Goal: Information Seeking & Learning: Understand process/instructions

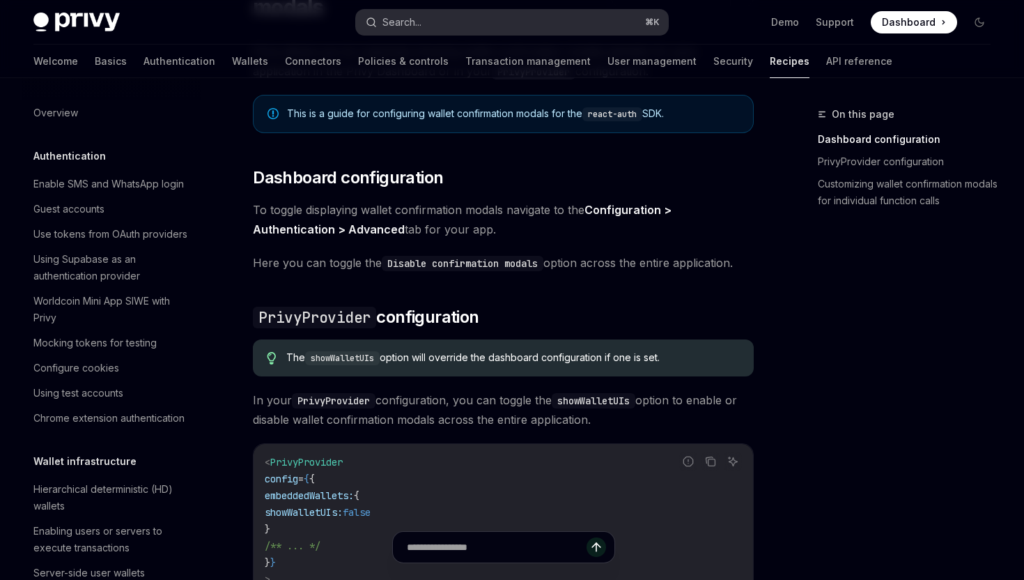
scroll to position [524, 0]
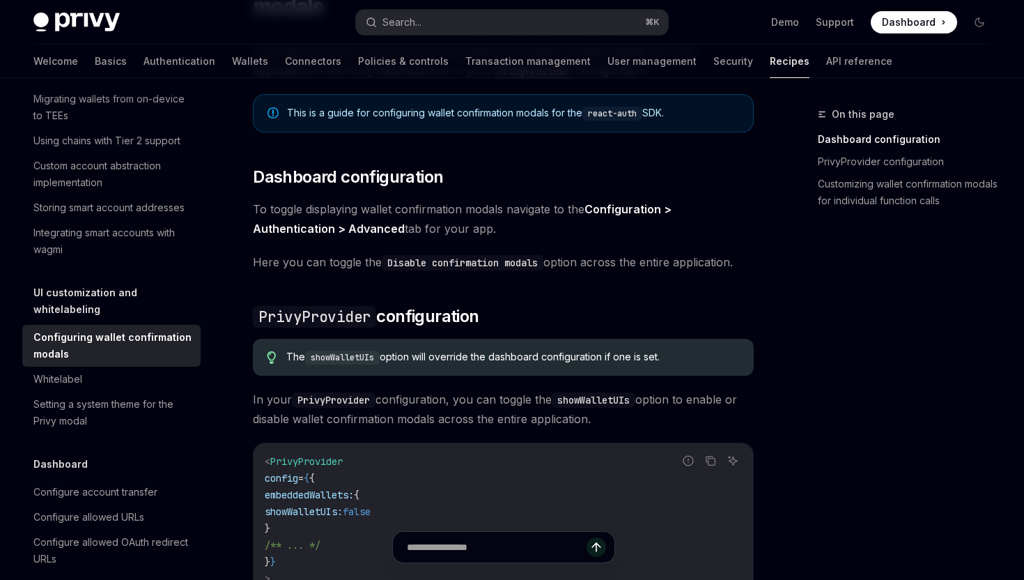
type textarea "*"
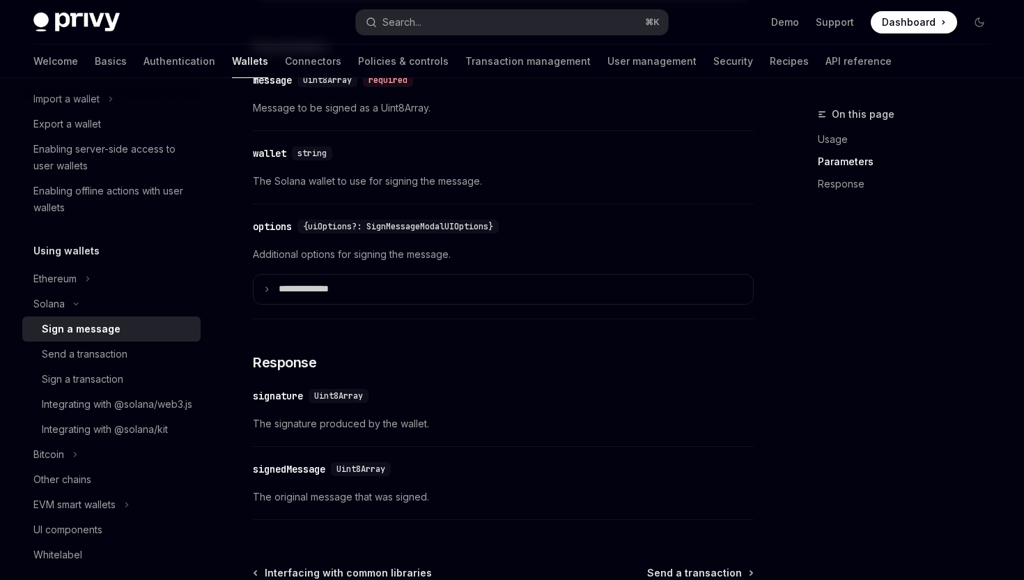
scroll to position [1045, 0]
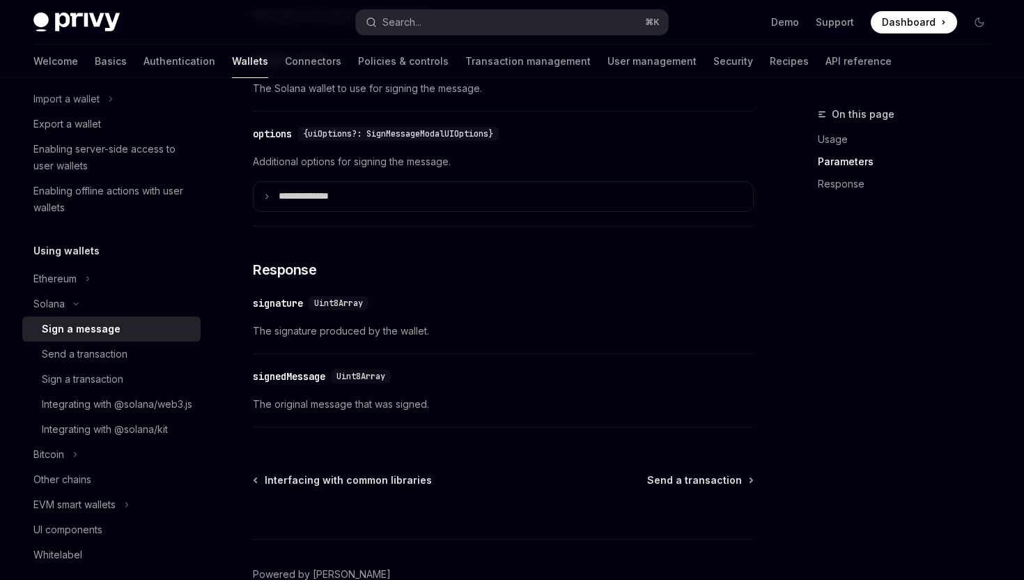
click at [328, 298] on span "Uint8Array" at bounding box center [338, 303] width 49 height 11
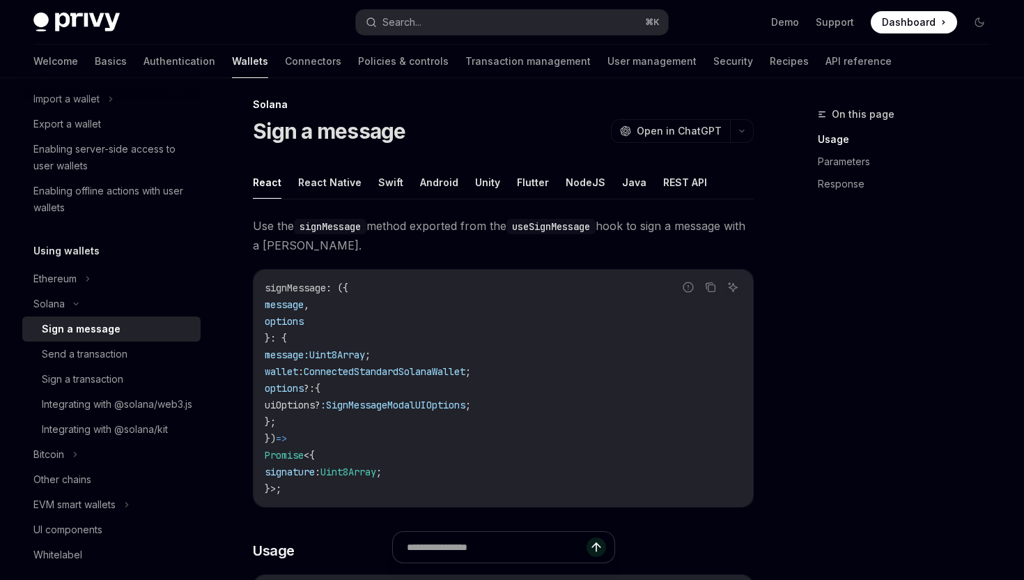
scroll to position [0, 0]
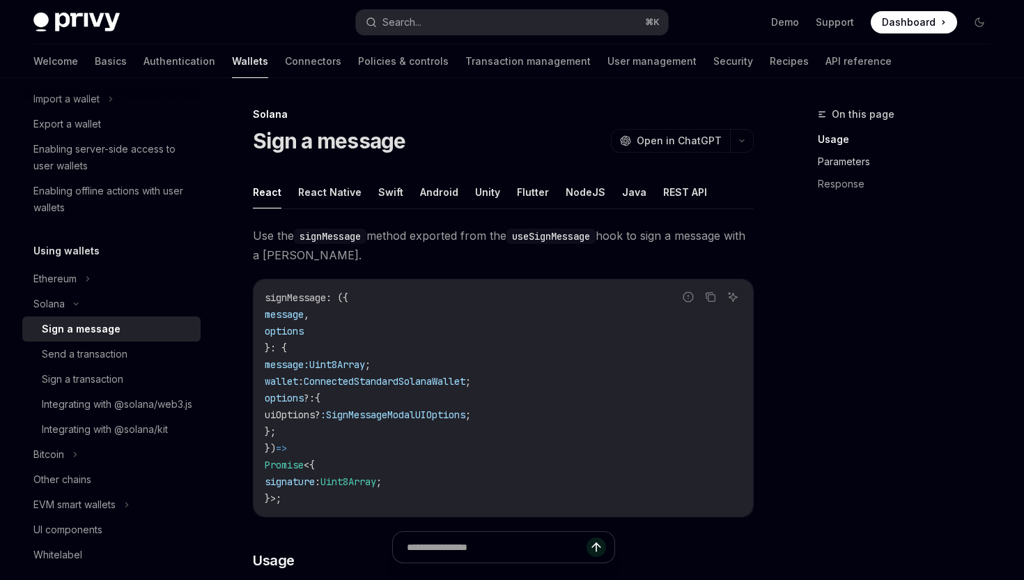
click at [848, 159] on link "Parameters" at bounding box center [910, 161] width 184 height 22
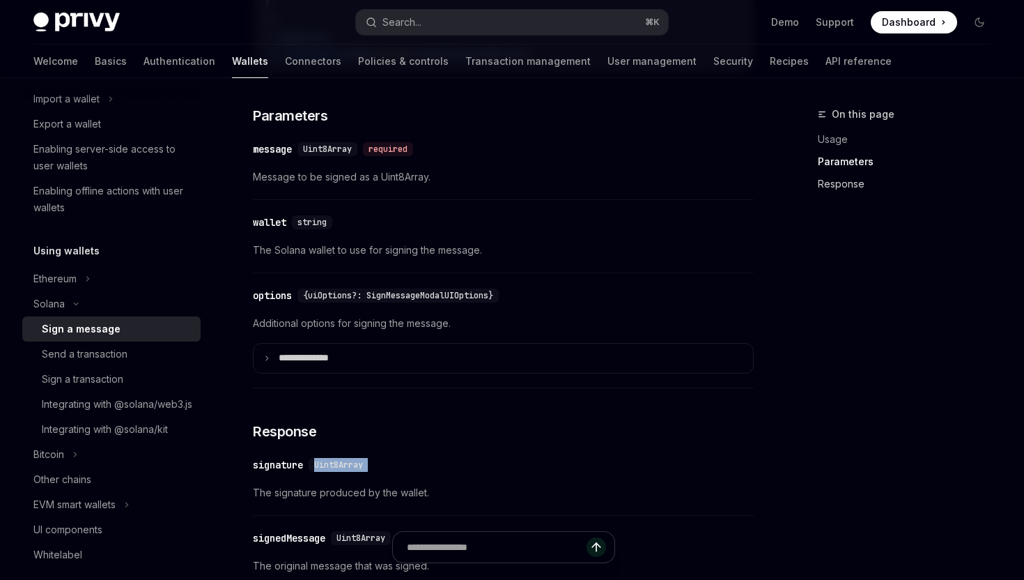
click at [849, 185] on link "Response" at bounding box center [910, 184] width 184 height 22
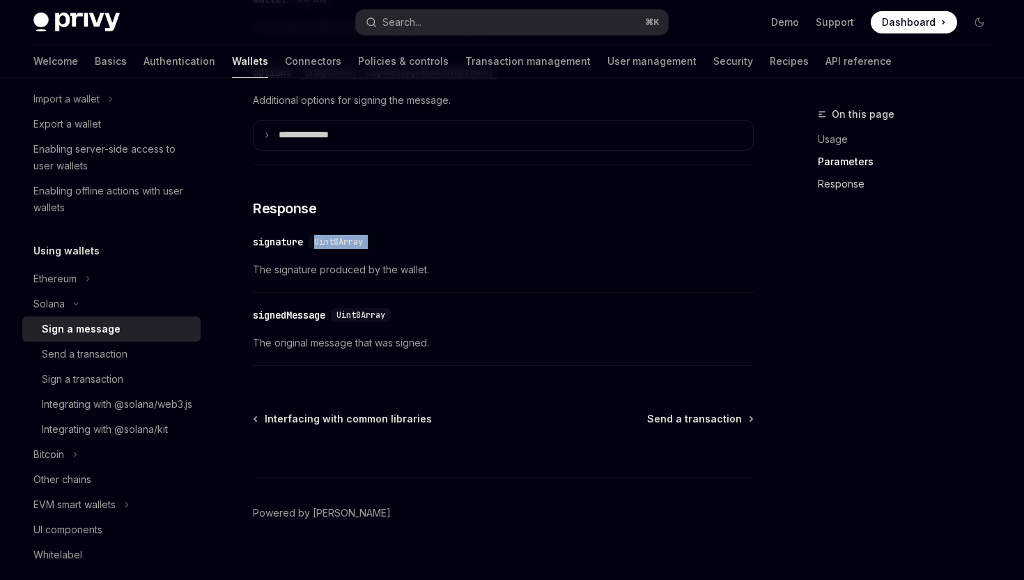
scroll to position [1124, 0]
